Goal: Information Seeking & Learning: Find specific fact

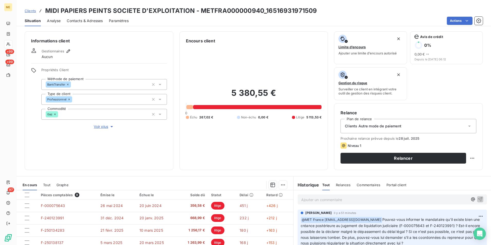
scroll to position [60, 0]
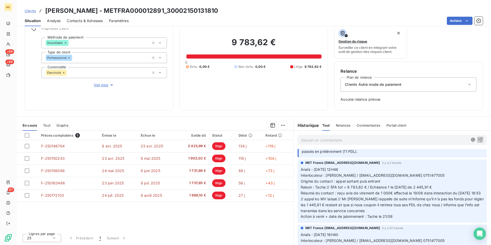
scroll to position [51, 0]
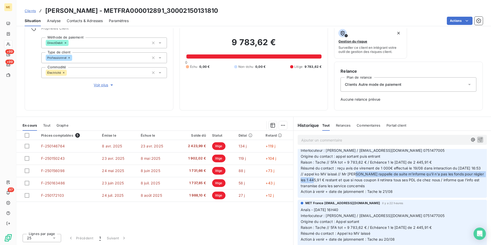
drag, startPoint x: 377, startPoint y: 173, endPoint x: 344, endPoint y: 183, distance: 34.6
click at [344, 183] on p "Anaïs - 20/08/2025 - 12H46 Interlocuteur : M. Jasim / mashfistdenis@gmail.com 0…" at bounding box center [392, 168] width 183 height 53
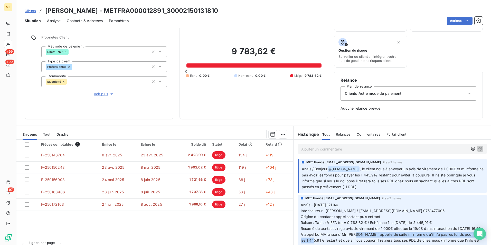
scroll to position [42, 0]
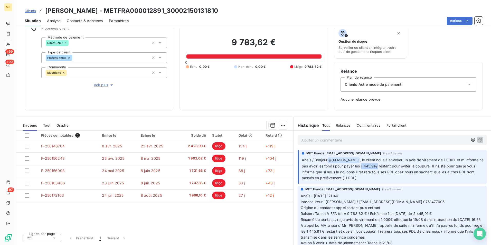
drag, startPoint x: 383, startPoint y: 166, endPoint x: 400, endPoint y: 168, distance: 16.8
click at [400, 168] on span ", le client nous à envoyer un avis de virement de 1 000€ et m'informe ne pas av…" at bounding box center [393, 169] width 183 height 22
drag, startPoint x: 400, startPoint y: 168, endPoint x: 395, endPoint y: 172, distance: 6.2
click at [395, 172] on span ", le client nous à envoyer un avis de virement de 1 000€ et m'informe ne pas av…" at bounding box center [393, 169] width 183 height 22
drag, startPoint x: 361, startPoint y: 160, endPoint x: 318, endPoint y: 166, distance: 44.2
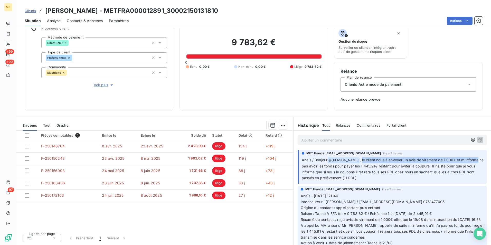
click at [318, 166] on span ", le client nous à envoyer un avis de virement de 1 000€ et m'informe ne pas av…" at bounding box center [393, 169] width 183 height 22
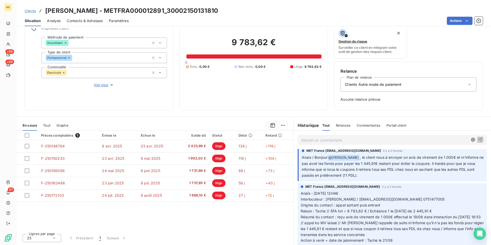
scroll to position [0, 0]
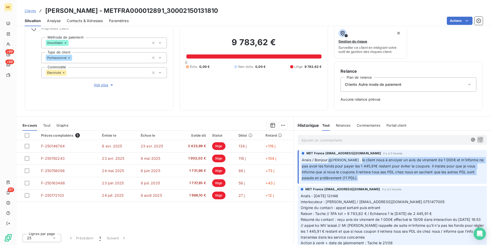
drag, startPoint x: 361, startPoint y: 160, endPoint x: 452, endPoint y: 182, distance: 93.5
click at [452, 182] on div "MET France met-france@recouvrement.met.com il y a 2 heures Anais / Bonjour @ Bé…" at bounding box center [392, 167] width 189 height 34
drag, startPoint x: 452, startPoint y: 182, endPoint x: 428, endPoint y: 177, distance: 23.9
click at [428, 177] on p "Anais / Bonjour @ Bélinda Thomont , le client nous à envoyer un avis de viremen…" at bounding box center [393, 169] width 182 height 24
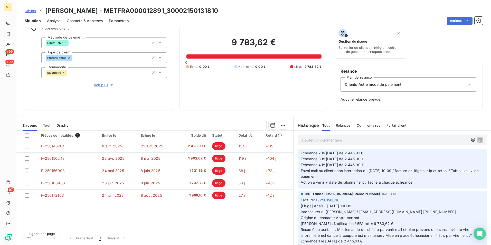
scroll to position [315, 0]
click at [382, 169] on p "[Litige] Anaïs - 18/08/2025 - 10H09 Interlocuteur : M. Jasim / mashfistdenis@gm…" at bounding box center [392, 147] width 183 height 76
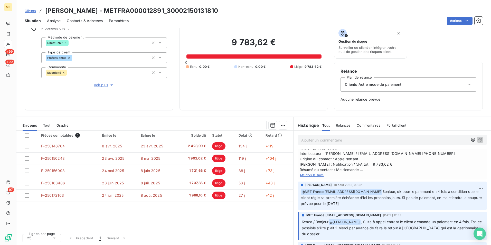
scroll to position [660, 0]
click at [317, 177] on span "Afficher la suite" at bounding box center [312, 175] width 24 height 4
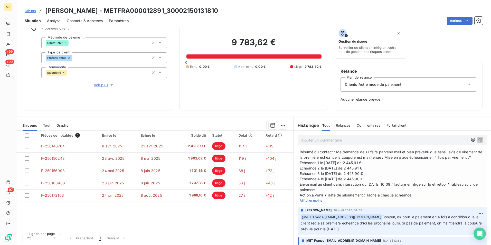
scroll to position [678, 0]
drag, startPoint x: 336, startPoint y: 217, endPoint x: 338, endPoint y: 230, distance: 13.3
click at [338, 198] on span "Anaïs - 18/08/2025 - 10H09 Interlocuteur : M. Jasim / mashfistdenis@gmail.com 0…" at bounding box center [392, 162] width 185 height 70
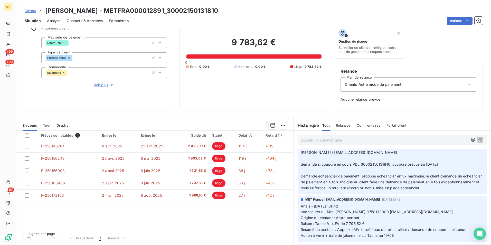
scroll to position [808, 0]
click at [382, 155] on span "Kenza / Appel entrant 751477005 / interaction 14/08/2025 12:29 /Appel entrant 7…" at bounding box center [391, 150] width 180 height 10
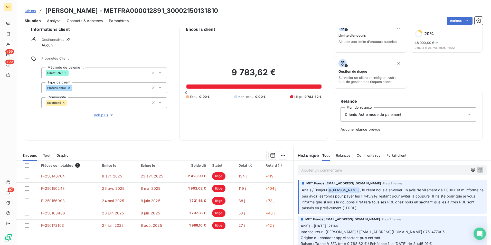
scroll to position [11, 0]
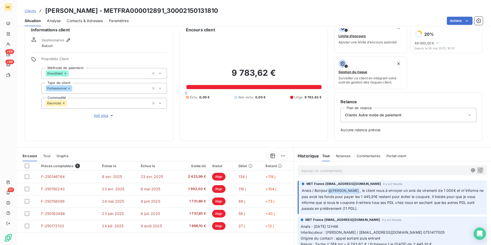
click at [374, 170] on p "Ajouter un commentaire ﻿" at bounding box center [384, 171] width 167 height 6
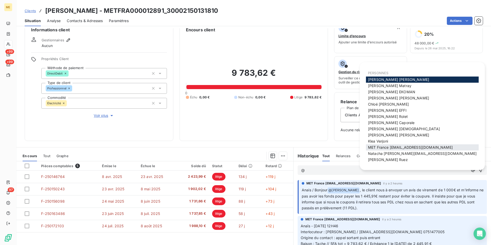
click at [390, 146] on span "MET France met-france@recouvrement.met.com" at bounding box center [410, 147] width 85 height 4
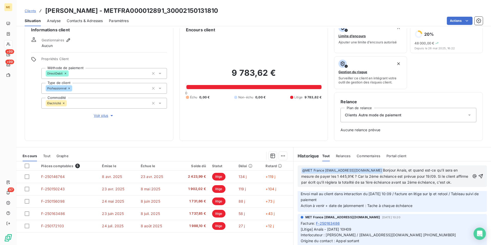
scroll to position [246, 0]
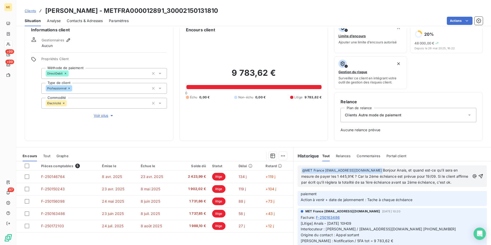
click at [424, 175] on span "Bonjour Anais, et quand est-ce qu'il sera en mesure de payer les 1 445,91€ ? Ca…" at bounding box center [385, 176] width 168 height 16
click at [307, 182] on span "Bonjour Anais, et quand est-ce qu'il sera en mesure de payer les 1 445,91€ ? Ca…" at bounding box center [382, 176] width 163 height 16
click at [308, 186] on p "﻿ @ MET France met-france@recouvrement.met.com ﻿ Bonjour Anais, et quand est-ce…" at bounding box center [385, 177] width 169 height 18
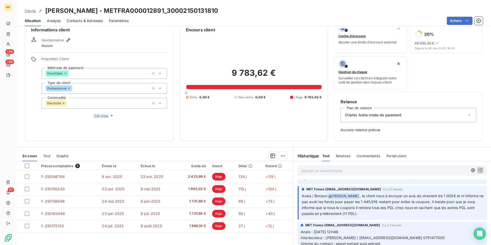
scroll to position [0, 0]
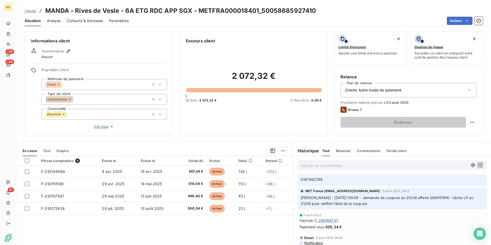
scroll to position [180, 0]
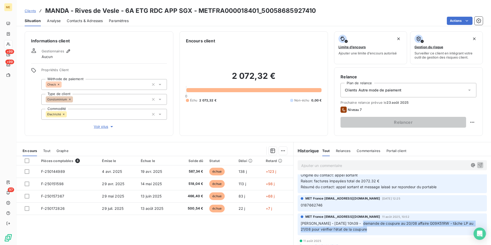
drag, startPoint x: 353, startPoint y: 219, endPoint x: 357, endPoint y: 223, distance: 6.2
click at [357, 223] on p "Sylvain - 11/08/2025 - 10h39 - demande de coupure au 20/08 affaire G09K51RW - t…" at bounding box center [392, 227] width 183 height 12
drag, startPoint x: 357, startPoint y: 223, endPoint x: 357, endPoint y: 227, distance: 4.6
click at [357, 227] on div "MET France met-france@recouvrement.met.com 11 août 2025, 10:52 Sylvain - 11/08/…" at bounding box center [392, 225] width 189 height 22
click at [356, 237] on div "11 août 2025 Facture : F-250164737 Paiement reçu 505,34 €" at bounding box center [392, 247] width 189 height 20
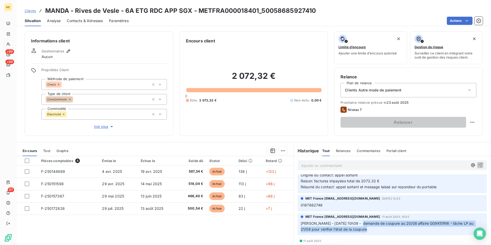
drag, startPoint x: 353, startPoint y: 219, endPoint x: 355, endPoint y: 221, distance: 3.1
click at [355, 221] on p "Sylvain - 11/08/2025 - 10h39 - demande de coupure au 20/08 affaire G09K51RW - t…" at bounding box center [392, 227] width 183 height 12
click at [363, 225] on p "Sylvain - 11/08/2025 - 10h39 - demande de coupure au 20/08 affaire G09K51RW - t…" at bounding box center [392, 227] width 183 height 12
drag, startPoint x: 356, startPoint y: 223, endPoint x: 354, endPoint y: 218, distance: 5.3
click at [354, 221] on p "Sylvain - 11/08/2025 - 10h39 - demande de coupure au 20/08 affaire G09K51RW - t…" at bounding box center [392, 227] width 183 height 12
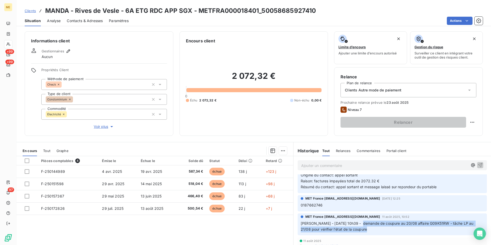
drag, startPoint x: 354, startPoint y: 218, endPoint x: 361, endPoint y: 224, distance: 9.4
click at [361, 224] on p "Sylvain - 11/08/2025 - 10h39 - demande de coupure au 20/08 affaire G09K51RW - t…" at bounding box center [392, 227] width 183 height 12
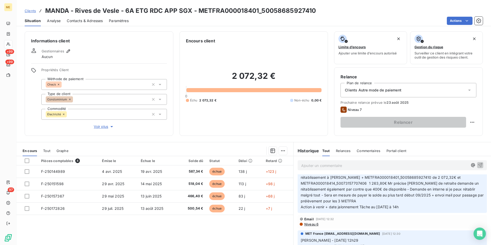
scroll to position [77, 0]
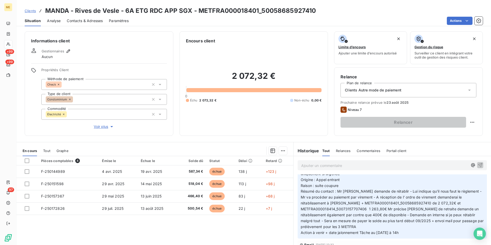
drag, startPoint x: 386, startPoint y: 184, endPoint x: 451, endPoint y: 225, distance: 77.0
click at [451, 225] on p "Valérie - date 20/08/2025 11h54 Interlocuteur : Mr bozqurt copro@manda.fr 09707…" at bounding box center [392, 197] width 183 height 76
drag, startPoint x: 451, startPoint y: 225, endPoint x: 417, endPoint y: 225, distance: 34.2
click at [421, 224] on p "Valérie - date 20/08/2025 11h54 Interlocuteur : Mr bozqurt copro@manda.fr 09707…" at bounding box center [392, 197] width 183 height 76
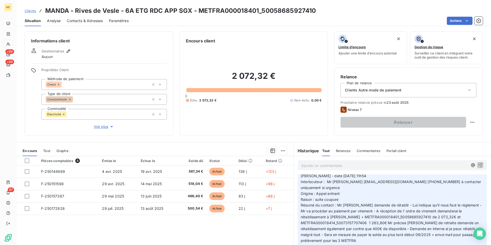
scroll to position [67, 0]
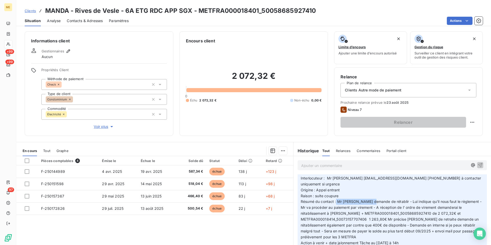
drag, startPoint x: 335, startPoint y: 194, endPoint x: 371, endPoint y: 196, distance: 36.5
click at [371, 199] on span "Résumé du contact : Mr me demande de rétablir - Lui indique qu'il nous faut le …" at bounding box center [393, 219] width 184 height 40
drag, startPoint x: 371, startPoint y: 196, endPoint x: 376, endPoint y: 196, distance: 4.6
click at [376, 199] on span "Résumé du contact : Mr me demande de rétablir - Lui indique qu'il nous faut le …" at bounding box center [393, 219] width 184 height 40
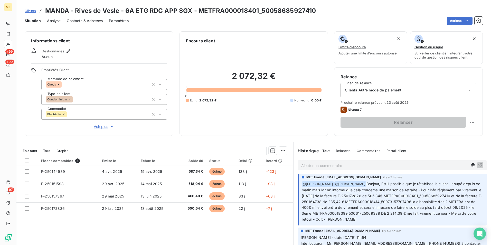
scroll to position [0, 0]
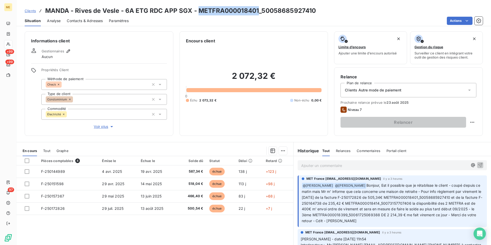
drag, startPoint x: 259, startPoint y: 11, endPoint x: 199, endPoint y: 7, distance: 59.5
click at [199, 7] on h3 "MANDA - Rives de Vesle - 6A ETG RDC APP SGX - METFRA000018401_50058685927410" at bounding box center [180, 10] width 271 height 9
copy h3 "METFRA000018401"
drag, startPoint x: 408, startPoint y: 203, endPoint x: 374, endPoint y: 202, distance: 33.7
click at [374, 202] on span "Bonjour, Est il possible que je rétablisse le client - coupé depuis ce matin ma…" at bounding box center [392, 203] width 181 height 40
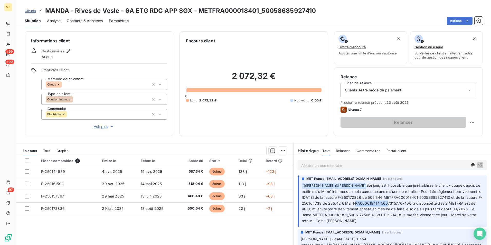
copy span "METFRA000018414"
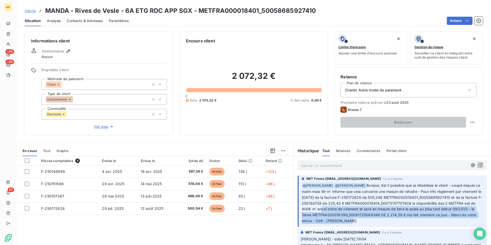
drag, startPoint x: 340, startPoint y: 208, endPoint x: 474, endPoint y: 220, distance: 133.8
click at [474, 220] on p "﻿ @ Xavier Ruez ﻿ @ Bélinda Thomont Bonjour, Est il possible que je rétablisse …" at bounding box center [393, 203] width 182 height 41
click at [416, 220] on p "﻿ @ Xavier Ruez ﻿ @ Bélinda Thomont Bonjour, Est il possible que je rétablisse …" at bounding box center [393, 203] width 182 height 41
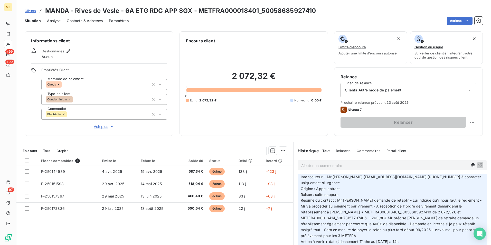
scroll to position [77, 0]
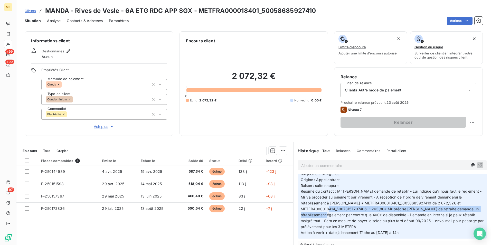
drag, startPoint x: 363, startPoint y: 203, endPoint x: 371, endPoint y: 210, distance: 10.6
click at [371, 210] on span "Résumé du contact : Mr me demande de rétablir - Lui indique qu'il nous faut le …" at bounding box center [393, 209] width 184 height 40
drag, startPoint x: 371, startPoint y: 210, endPoint x: 367, endPoint y: 203, distance: 8.0
click at [367, 203] on span "Résumé du contact : Mr me demande de rétablir - Lui indique qu'il nous faut le …" at bounding box center [393, 209] width 184 height 40
drag, startPoint x: 366, startPoint y: 203, endPoint x: 355, endPoint y: 212, distance: 14.6
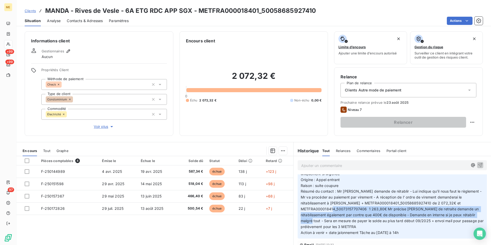
click at [355, 212] on span "Résumé du contact : Mr me demande de rétablir - Lui indique qu'il nous faut le …" at bounding box center [393, 209] width 184 height 40
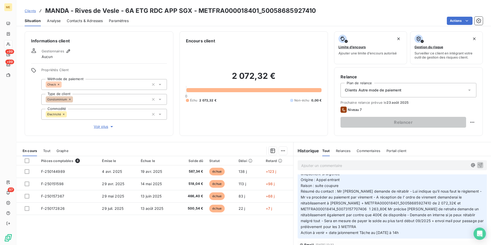
click at [227, 235] on div "Pièces comptables 4 Émise le Échue le Solde dû Statut Délai Retard F-250144989 …" at bounding box center [154, 205] width 277 height 99
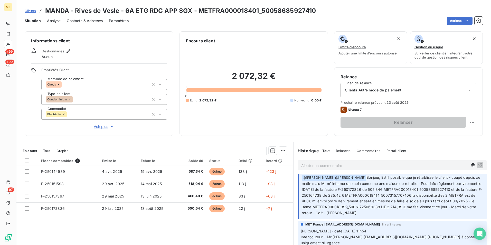
scroll to position [0, 0]
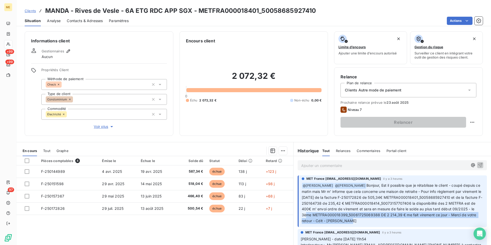
drag, startPoint x: 330, startPoint y: 215, endPoint x: 461, endPoint y: 222, distance: 131.5
click at [461, 222] on p "﻿ @ Xavier Ruez ﻿ @ Bélinda Thomont Bonjour, Est il possible que je rétablisse …" at bounding box center [393, 203] width 182 height 41
click at [408, 223] on p "﻿ @ Xavier Ruez ﻿ @ Bélinda Thomont Bonjour, Est il possible que je rétablisse …" at bounding box center [393, 203] width 182 height 41
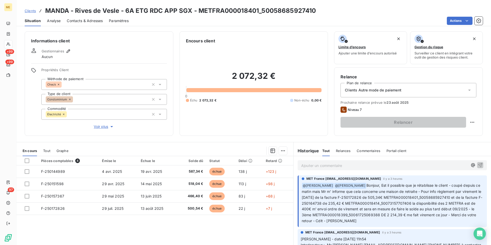
click at [348, 164] on p "Ajouter un commentaire ﻿" at bounding box center [384, 165] width 167 height 6
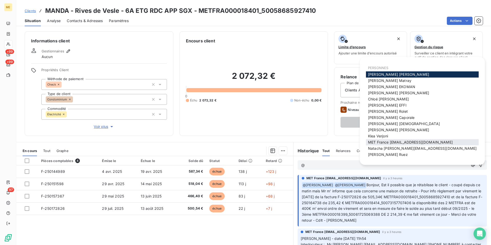
click at [395, 143] on span "MET France met-france@recouvrement.met.com" at bounding box center [410, 142] width 85 height 4
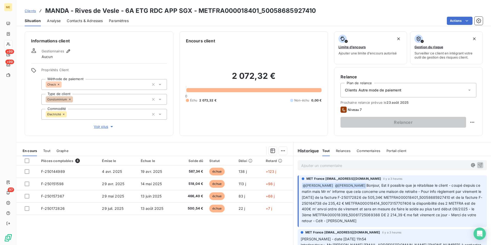
click at [389, 167] on p "Ajouter un commentaire ﻿" at bounding box center [384, 165] width 167 height 6
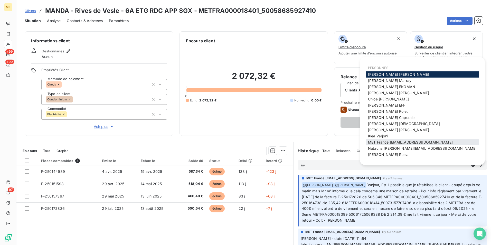
click at [393, 140] on div "MET France met-france@recouvrement.met.com" at bounding box center [422, 142] width 113 height 6
click at [440, 142] on span "MET France met-france@recouvrement.met.com" at bounding box center [410, 142] width 85 height 4
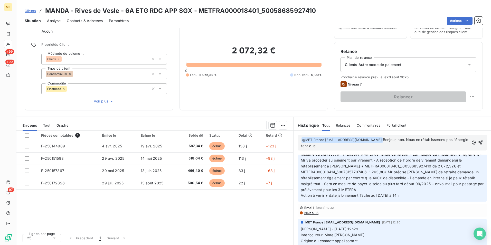
scroll to position [69, 0]
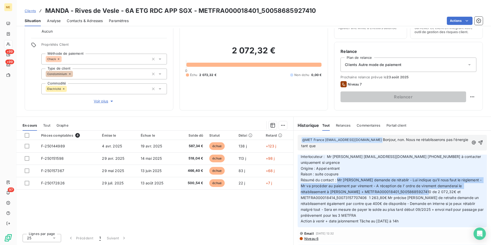
drag, startPoint x: 335, startPoint y: 174, endPoint x: 434, endPoint y: 188, distance: 100.1
click at [434, 188] on p "Valérie - date 20/08/2025 11h54 Interlocuteur : Mr bozqurt copro@manda.fr 09707…" at bounding box center [392, 186] width 183 height 76
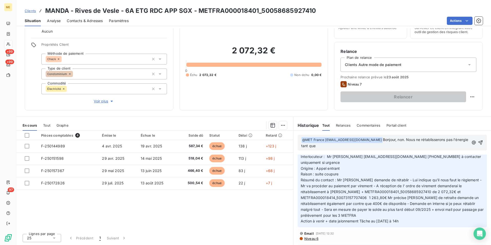
click at [372, 144] on p "﻿ @ MET France met-france@recouvrement.met.com ﻿ Bonjour, non. Nous ne rétablis…" at bounding box center [385, 143] width 168 height 12
drag, startPoint x: 365, startPoint y: 192, endPoint x: 417, endPoint y: 214, distance: 56.4
click at [417, 214] on p "Valérie - date 20/08/2025 11h54 Interlocuteur : Mr bozqurt copro@manda.fr 09707…" at bounding box center [392, 186] width 183 height 76
drag, startPoint x: 417, startPoint y: 214, endPoint x: 411, endPoint y: 215, distance: 6.2
click at [411, 215] on p "Valérie - date 20/08/2025 11h54 Interlocuteur : Mr bozqurt copro@manda.fr 09707…" at bounding box center [392, 186] width 183 height 76
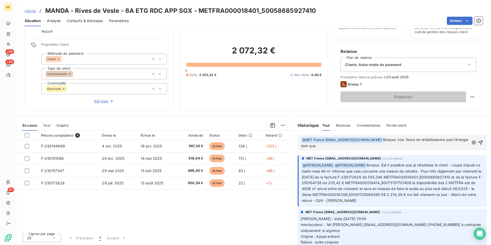
scroll to position [0, 0]
click at [365, 146] on p "﻿ @ MET France met-france@recouvrement.met.com ﻿ Bonjour, non. Nous ne rétablis…" at bounding box center [385, 143] width 168 height 12
click at [429, 141] on span "Bonjour, non. Nous ne rétablisserons pas l'énergie tant que nous n'aurons pas" at bounding box center [385, 142] width 168 height 11
drag, startPoint x: 429, startPoint y: 141, endPoint x: 441, endPoint y: 137, distance: 11.7
click at [441, 137] on span "Bonjour, non. Nous ne rétablisserons pas l'énergie tant que nous n'aurons pas" at bounding box center [385, 142] width 168 height 11
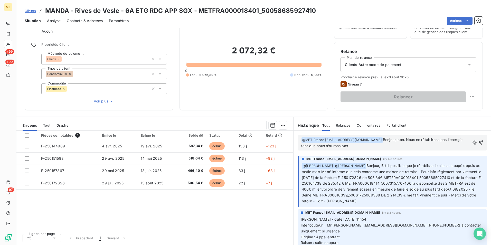
click at [425, 147] on p "﻿ @ MET France met-france@recouvrement.met.com ﻿ Bonjour, non. Nous ne rétablir…" at bounding box center [385, 143] width 169 height 12
click at [419, 146] on p "﻿ @ MET France met-france@recouvrement.met.com ﻿ Bonjour, non. Nous ne rétablir…" at bounding box center [385, 143] width 169 height 12
click at [418, 144] on p "﻿ @ MET France met-france@recouvrement.met.com ﻿ Bonjour, non. Nous ne rétablir…" at bounding box center [385, 143] width 169 height 12
click at [478, 141] on icon "button" at bounding box center [480, 142] width 5 height 5
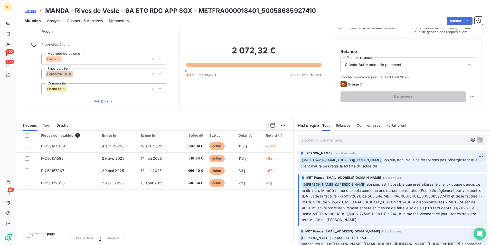
click at [472, 157] on html "ME +99 +99 97 Clients MANDA - Rives de Vesle - 6A ETG RDC APP SGX - METFRA00001…" at bounding box center [245, 122] width 491 height 245
click at [432, 110] on html "ME +99 +99 97 Clients MANDA - Rives de Vesle - 6A ETG RDC APP SGX - METFRA00001…" at bounding box center [245, 122] width 491 height 245
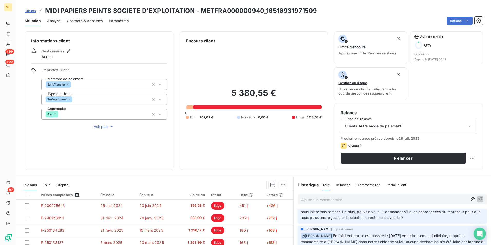
click at [29, 11] on span "Clients" at bounding box center [30, 11] width 11 height 4
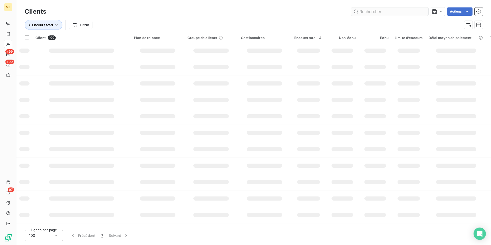
click at [388, 8] on input "text" at bounding box center [389, 11] width 77 height 8
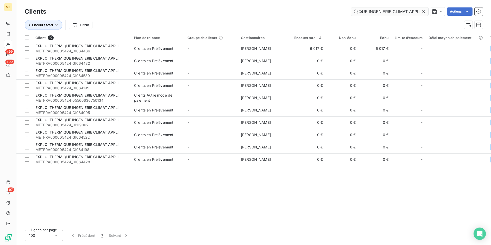
type input "EXPLOI THERMIQUE INGENIERIE CLIMAT APPLI"
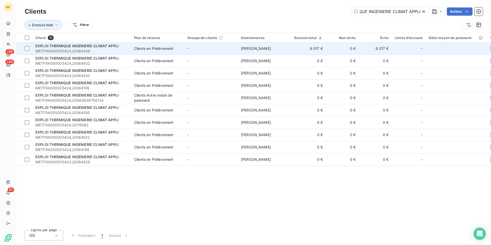
click at [291, 48] on td "6 017 €" at bounding box center [308, 48] width 35 height 12
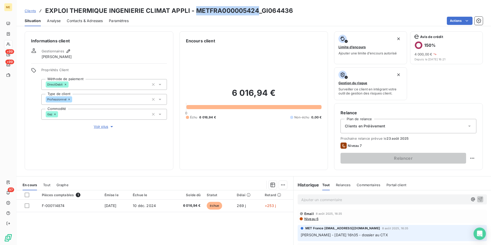
drag, startPoint x: 194, startPoint y: 9, endPoint x: 257, endPoint y: 10, distance: 63.0
click at [257, 10] on h3 "EXPLOI THERMIQUE INGENIERIE CLIMAT APPLI - METFRA000005424_GI064436" at bounding box center [169, 10] width 248 height 9
copy h3 "METFRA000005424"
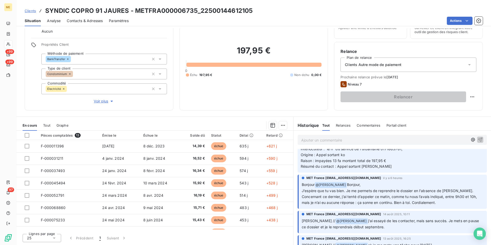
scroll to position [51, 0]
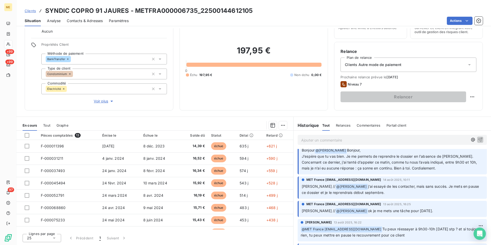
drag, startPoint x: 316, startPoint y: 163, endPoint x: 477, endPoint y: 168, distance: 161.7
click at [477, 168] on div "MET France [EMAIL_ADDRESS][DOMAIN_NAME] il y a 6 heures Bonjour @ [PERSON_NAME]…" at bounding box center [392, 157] width 189 height 34
click at [443, 168] on p "Bonjour @ [PERSON_NAME], J’espère que tu vas bien. Je me permets de reprendre l…" at bounding box center [393, 159] width 182 height 24
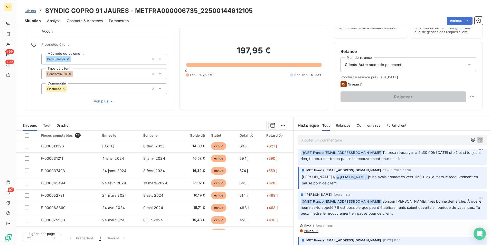
scroll to position [128, 0]
drag, startPoint x: 348, startPoint y: 176, endPoint x: 474, endPoint y: 183, distance: 126.1
click at [474, 183] on p "[PERSON_NAME] // @ [PERSON_NAME] je les avais contactés vers 11h00. ok je mets …" at bounding box center [393, 180] width 182 height 12
drag, startPoint x: 360, startPoint y: 209, endPoint x: 427, endPoint y: 212, distance: 67.7
click at [427, 212] on p "﻿ @ MET [GEOGRAPHIC_DATA] [EMAIL_ADDRESS][DOMAIN_NAME] Bonjour [PERSON_NAME], t…" at bounding box center [392, 207] width 183 height 18
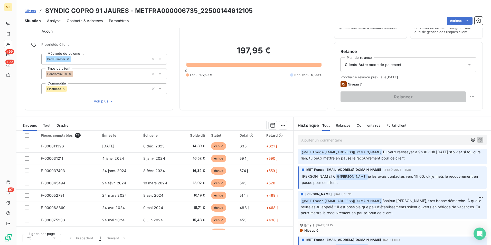
click at [379, 224] on div "Email [DATE] 11:15" at bounding box center [392, 225] width 185 height 4
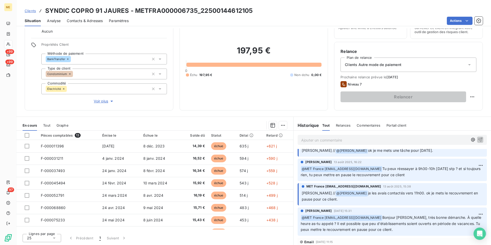
scroll to position [103, 0]
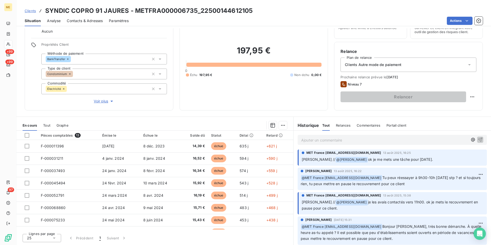
drag, startPoint x: 328, startPoint y: 185, endPoint x: 422, endPoint y: 191, distance: 95.0
click at [422, 191] on div "[PERSON_NAME] [DATE] 16:22 ﻿ @ MET [GEOGRAPHIC_DATA] [EMAIL_ADDRESS][DOMAIN_NAM…" at bounding box center [393, 179] width 198 height 24
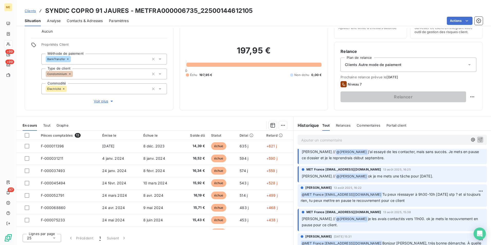
scroll to position [77, 0]
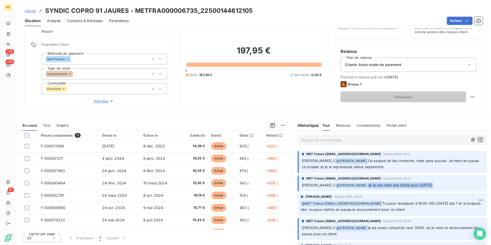
drag, startPoint x: 349, startPoint y: 185, endPoint x: 434, endPoint y: 186, distance: 85.6
click at [434, 186] on p "[PERSON_NAME] // @ [PERSON_NAME] ok je me mets une tâche pour [DATE]." at bounding box center [393, 185] width 182 height 6
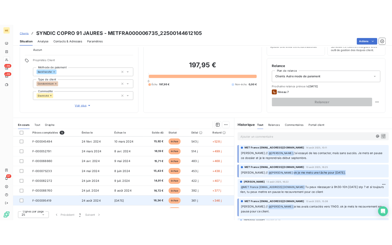
scroll to position [71, 0]
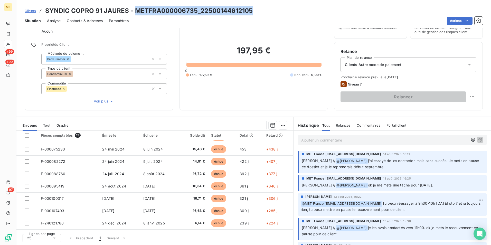
drag, startPoint x: 252, startPoint y: 10, endPoint x: 135, endPoint y: 11, distance: 116.9
click at [135, 11] on div "Clients SYNDIC COPRO 91 JAURES - METFRA000006735_22500144612105" at bounding box center [253, 10] width 475 height 9
copy h3 "METFRA000006735_22500144612105"
